Goal: Task Accomplishment & Management: Manage account settings

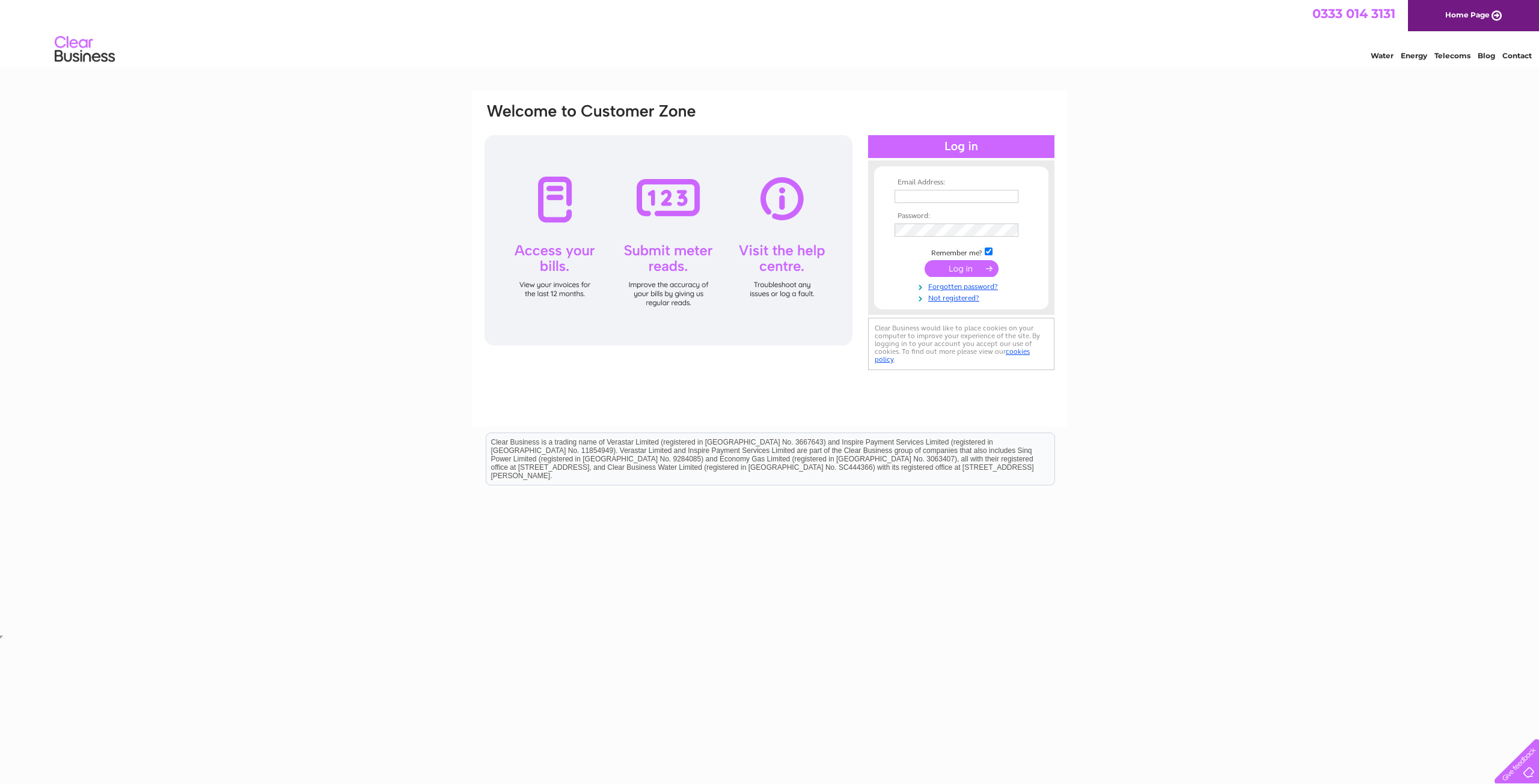
type input "info@flagconsultancy.co.uk"
click at [975, 264] on input "submit" at bounding box center [962, 268] width 74 height 17
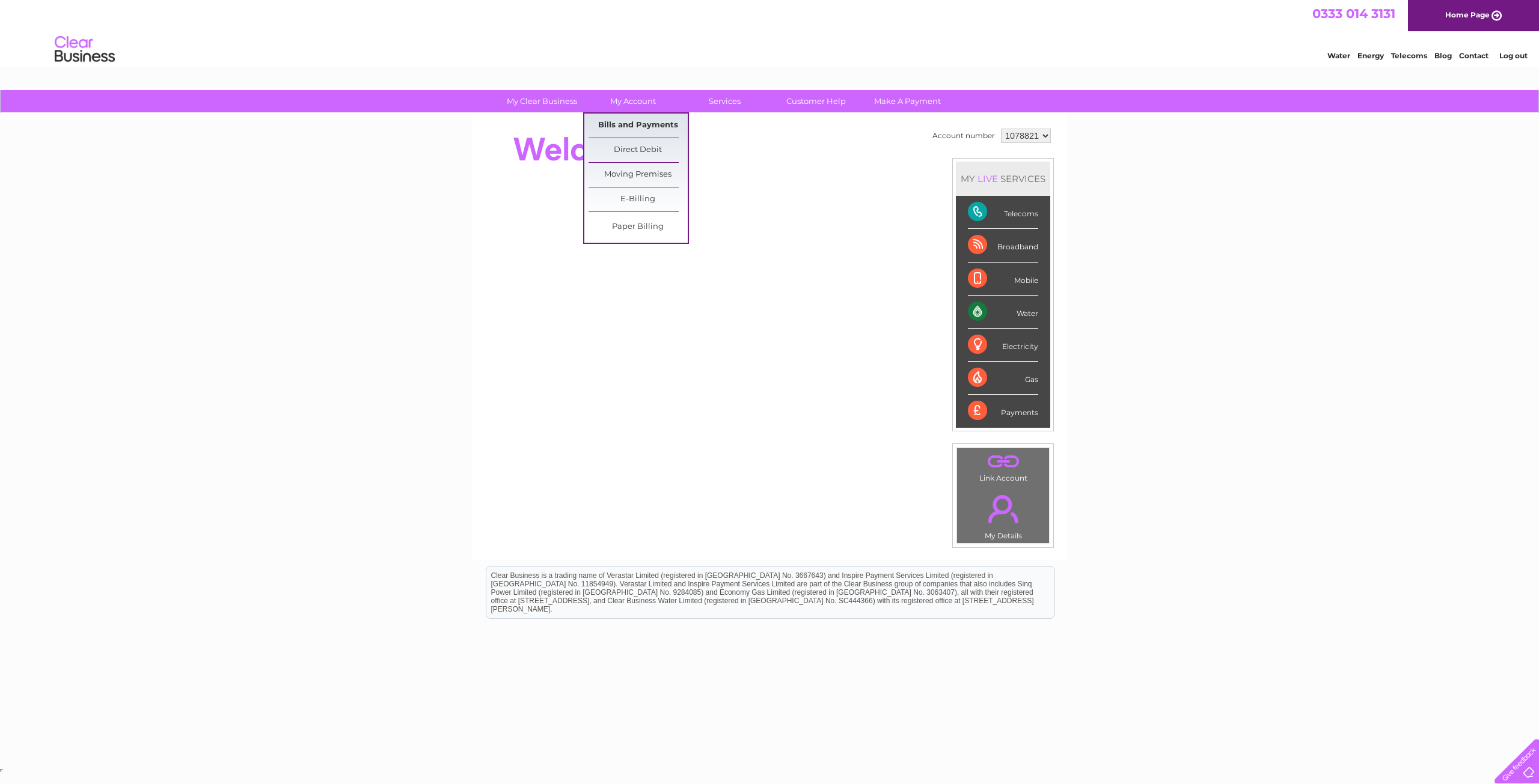
click at [641, 126] on link "Bills and Payments" at bounding box center [638, 125] width 99 height 24
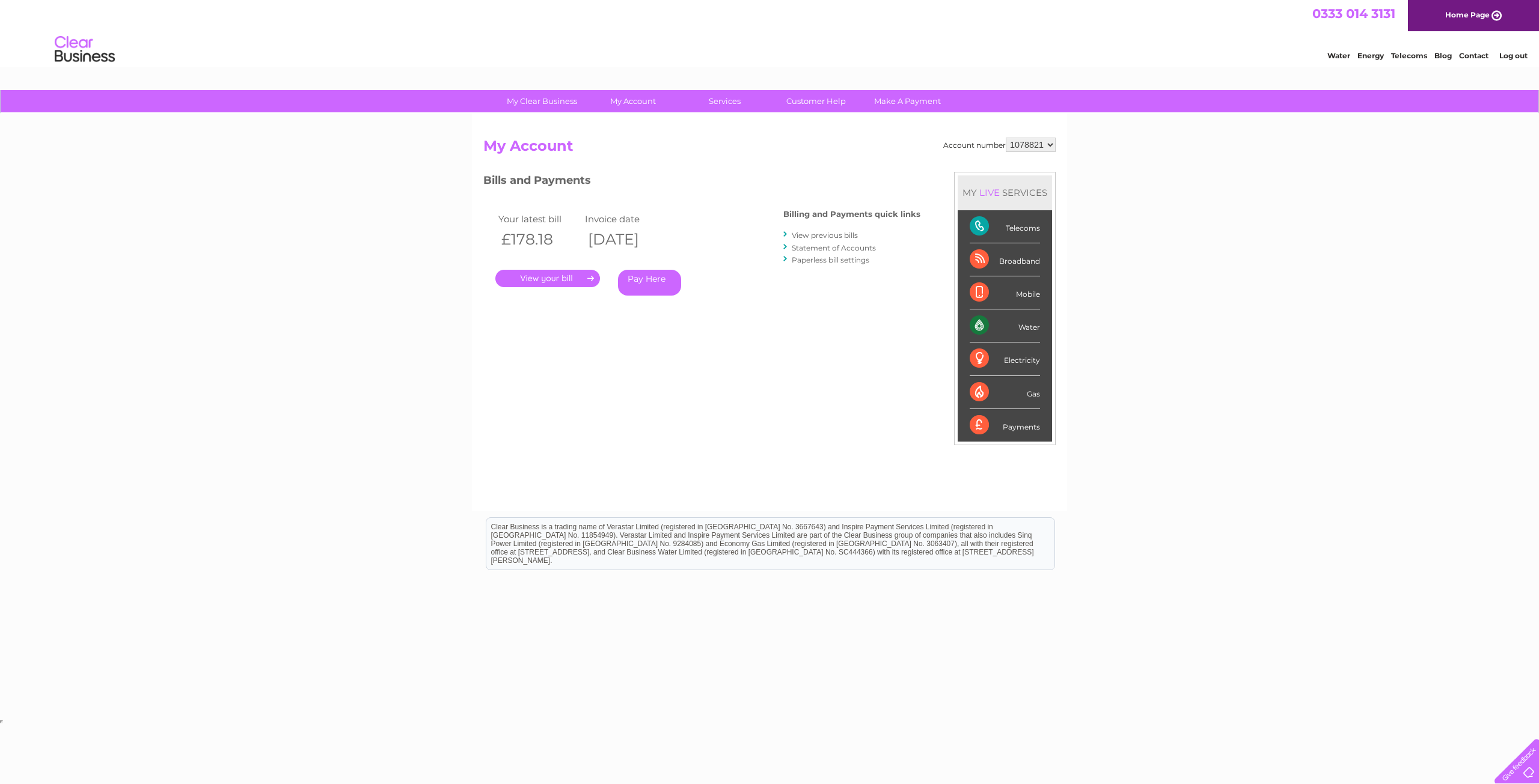
click at [573, 278] on link "." at bounding box center [547, 278] width 105 height 17
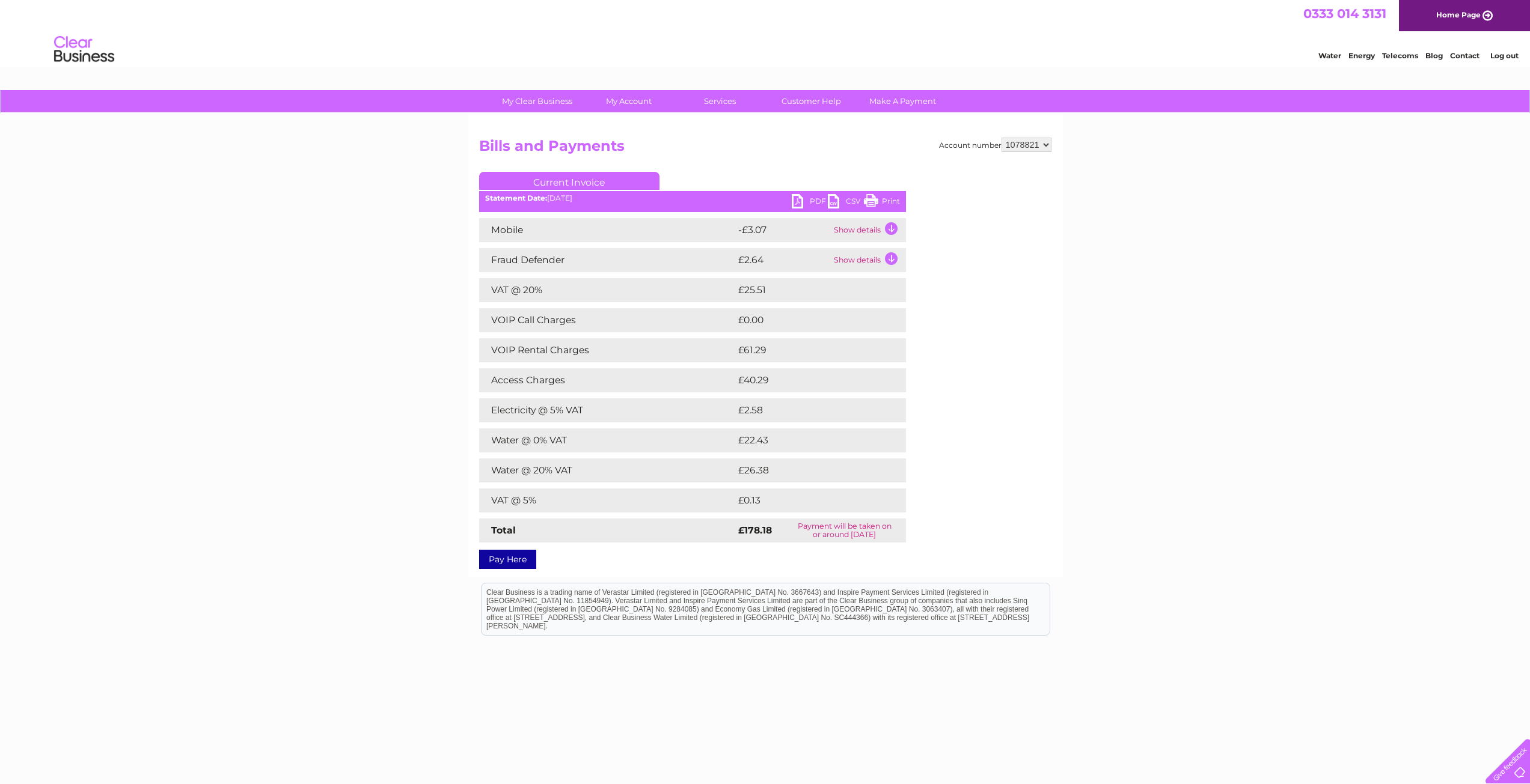
click at [797, 205] on link "PDF" at bounding box center [810, 203] width 36 height 17
